Goal: Task Accomplishment & Management: Use online tool/utility

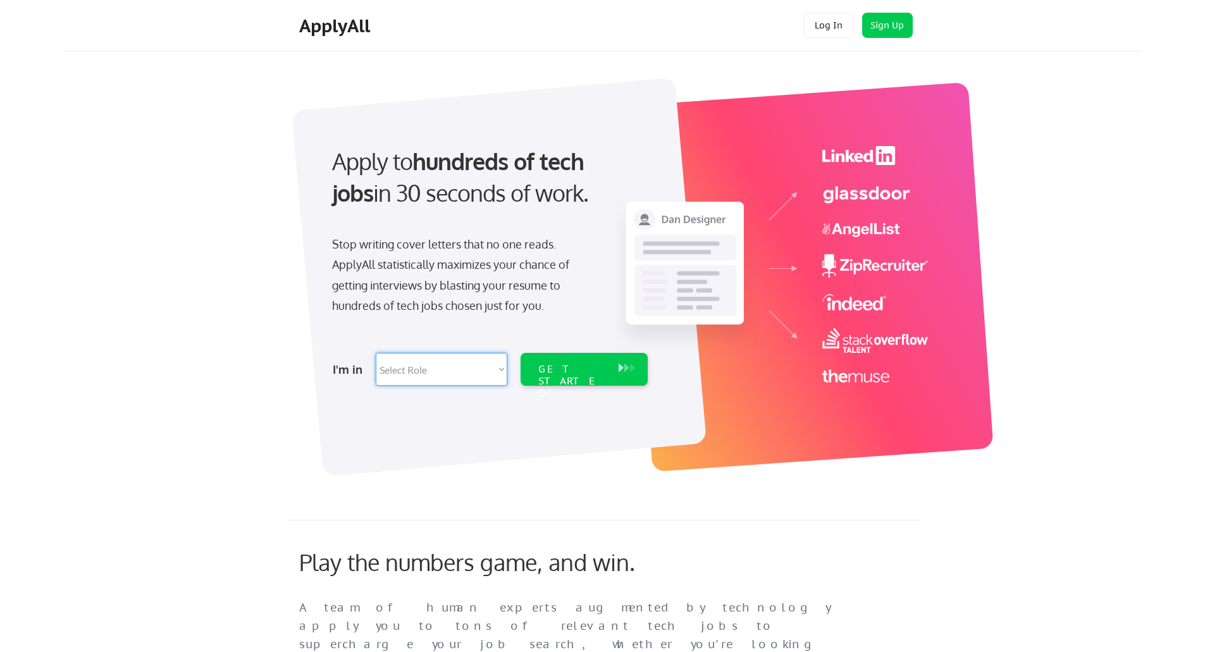
click at [470, 383] on select "Select Role Software Engineering Product Management Customer Success Sales UI/U…" at bounding box center [442, 369] width 132 height 33
select select ""product""
click at [376, 353] on select "Select Role Software Engineering Product Management Customer Success Sales UI/U…" at bounding box center [442, 369] width 132 height 33
select select ""product""
click at [568, 363] on div "GET STARTED" at bounding box center [572, 381] width 68 height 37
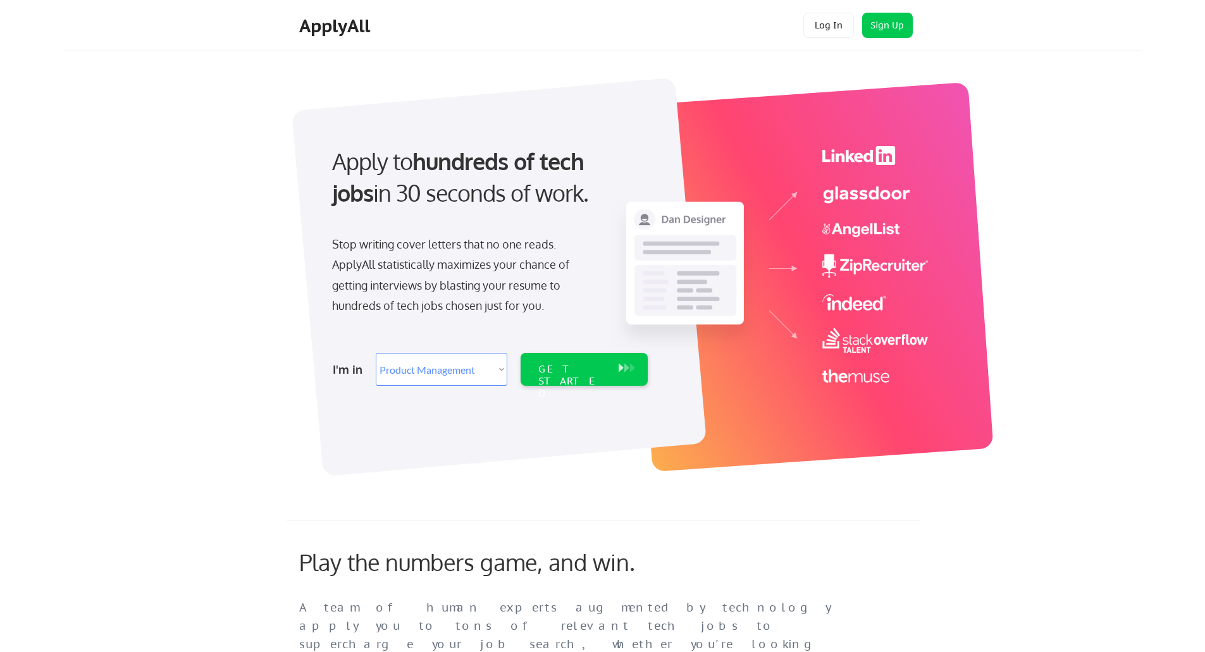
select select ""product""
drag, startPoint x: 0, startPoint y: 0, endPoint x: 910, endPoint y: 228, distance: 938.1
click at [910, 228] on img at bounding box center [770, 264] width 318 height 237
